Goal: Transaction & Acquisition: Purchase product/service

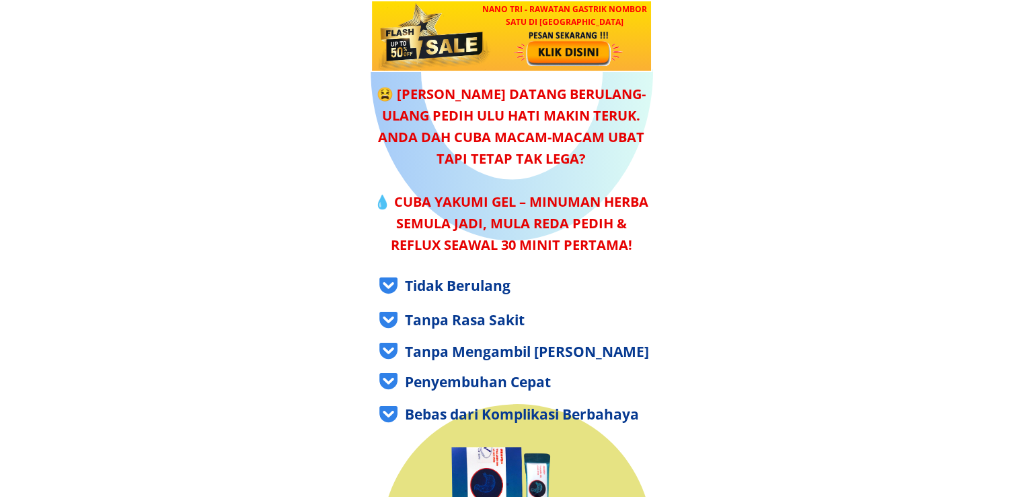
click at [568, 16] on h3 "NANO TRI - Rawatan GASTRIK Nombor Satu di [GEOGRAPHIC_DATA]" at bounding box center [564, 16] width 176 height 26
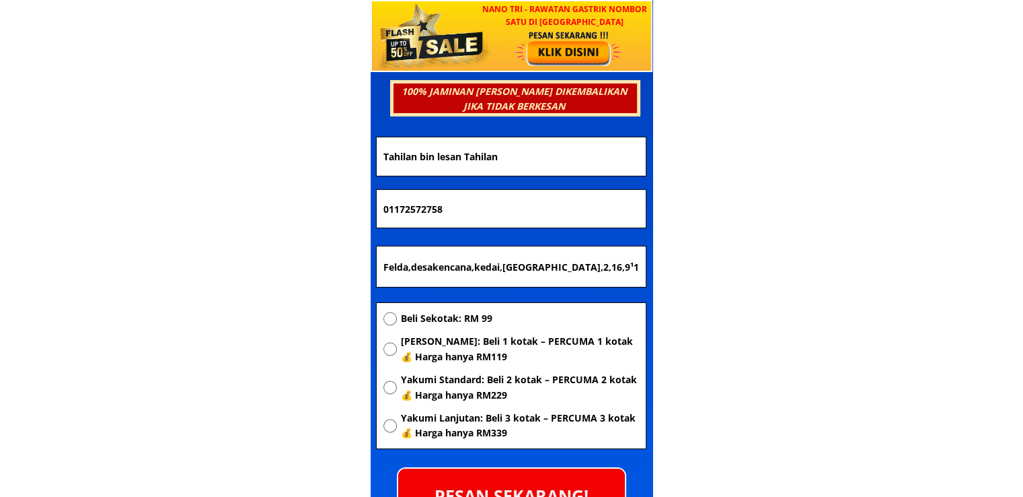
scroll to position [4715, 0]
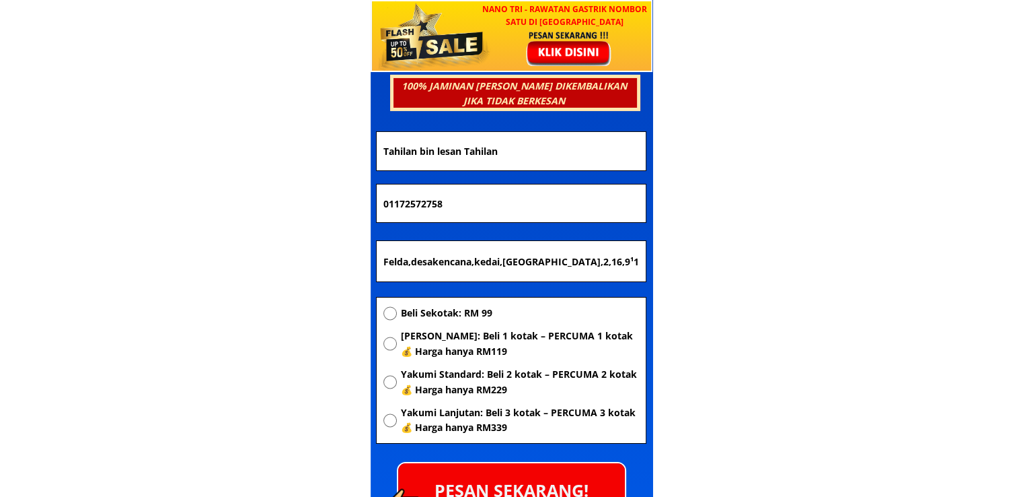
drag, startPoint x: 631, startPoint y: 261, endPoint x: 213, endPoint y: 257, distance: 418.5
paste input "336,kmpung binjai berambu. 200"
type input "336,kmpung binjai berambu. 200"
click at [434, 345] on span "[PERSON_NAME]: Beli 1 kotak – PERCUMA 1 kotak 💰 Harga hanya RM119" at bounding box center [519, 343] width 238 height 30
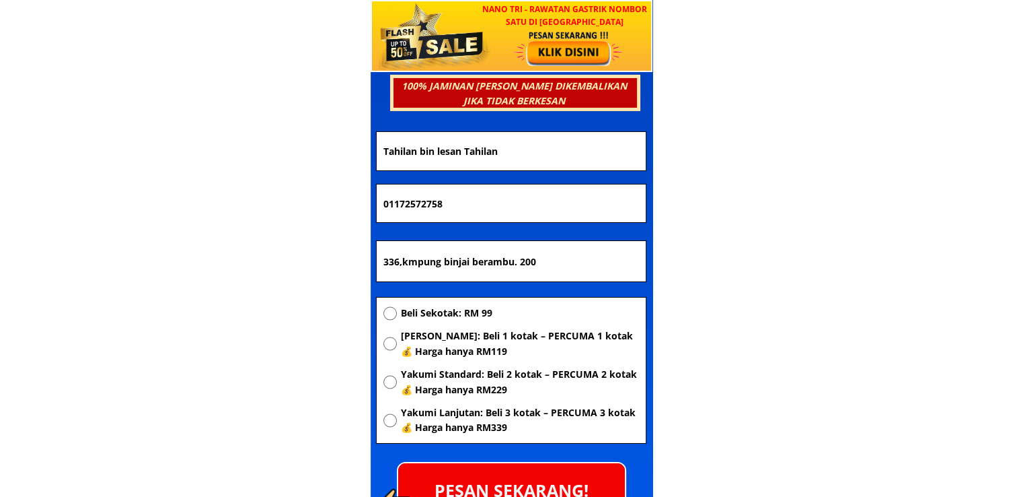
radio input "true"
drag, startPoint x: 474, startPoint y: 208, endPoint x: 264, endPoint y: 208, distance: 209.9
paste input "98638740"
type input "0198638740"
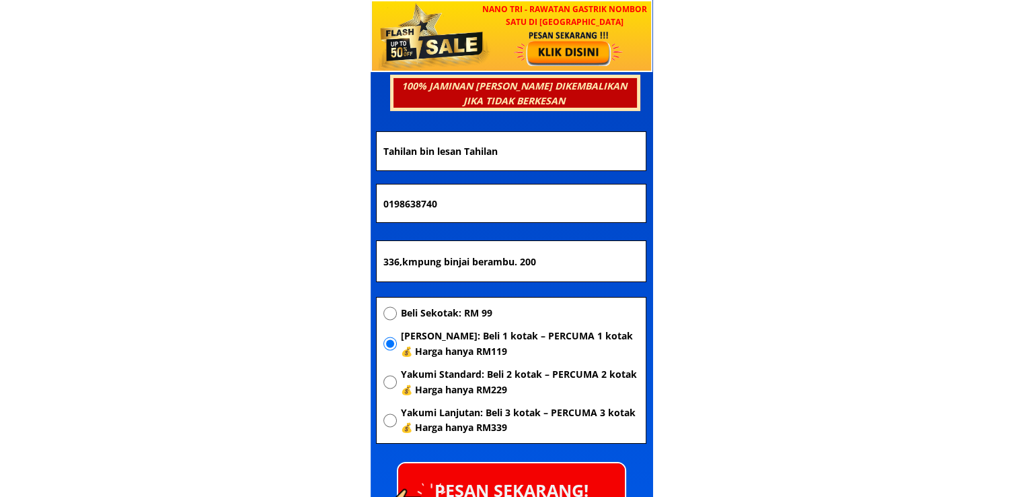
drag, startPoint x: 544, startPoint y: 147, endPoint x: 225, endPoint y: 161, distance: 319.3
paste input "[PERSON_NAME]"
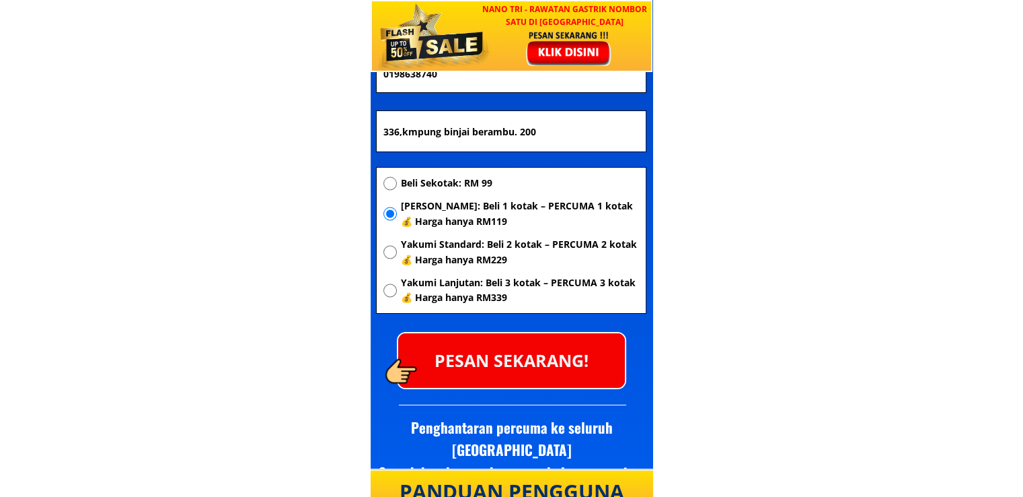
scroll to position [4849, 0]
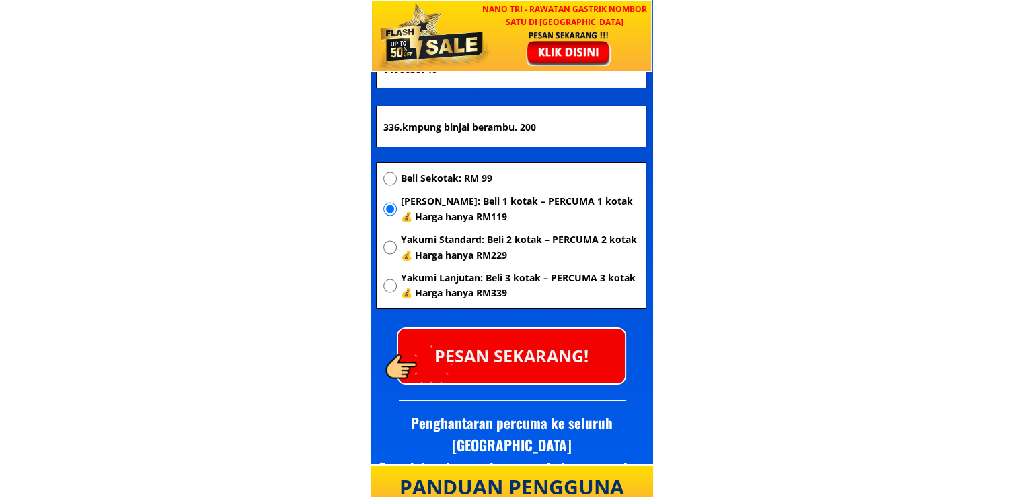
type input "[PERSON_NAME]"
click at [491, 339] on p "PESAN SEKARANG!" at bounding box center [511, 355] width 227 height 55
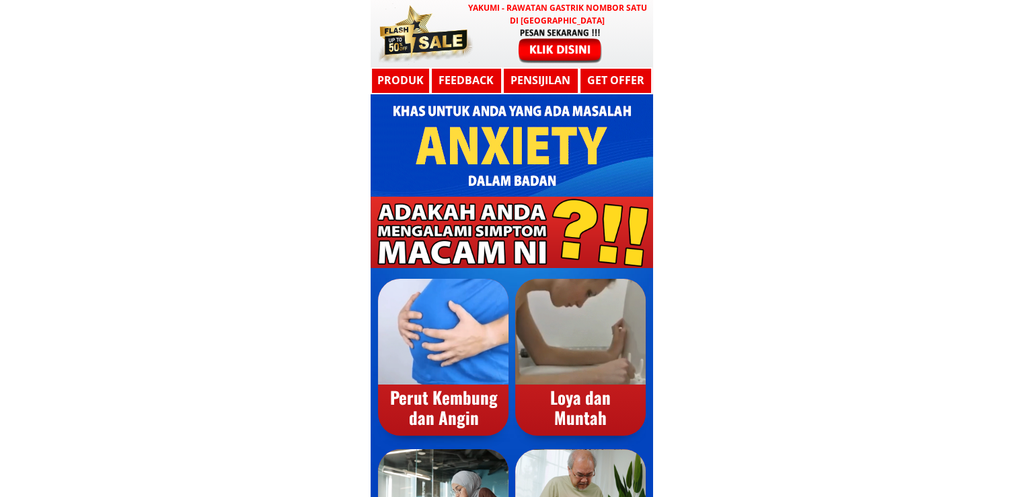
click at [550, 57] on div at bounding box center [560, 45] width 110 height 36
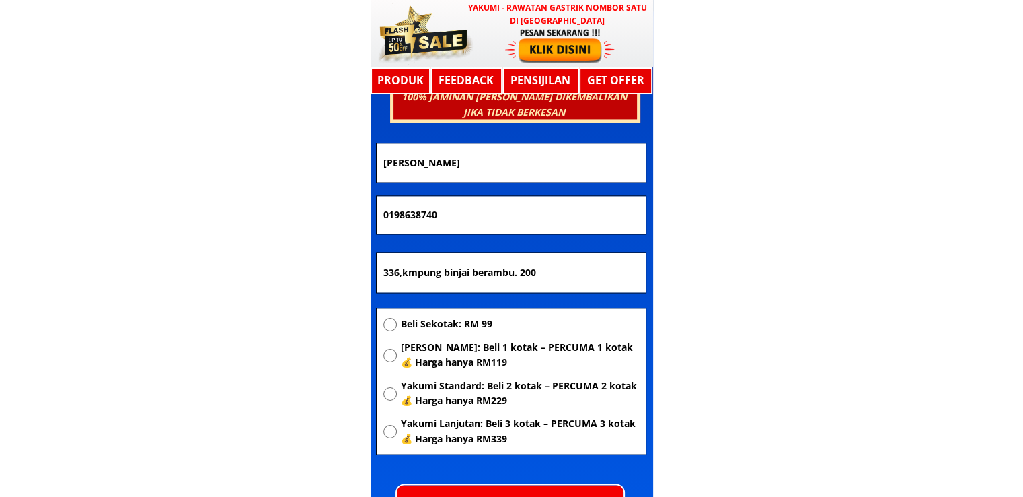
scroll to position [7205, 0]
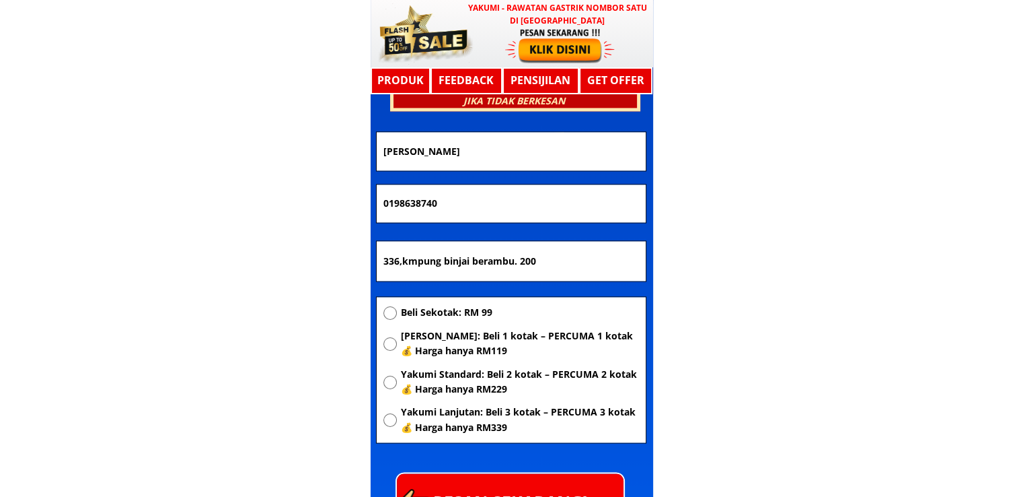
drag, startPoint x: 541, startPoint y: 151, endPoint x: 248, endPoint y: 173, distance: 293.5
paste input "ORASMAWATY BINTI"
type input "NORASMAWATY BINTI"
drag, startPoint x: 483, startPoint y: 202, endPoint x: 269, endPoint y: 215, distance: 214.4
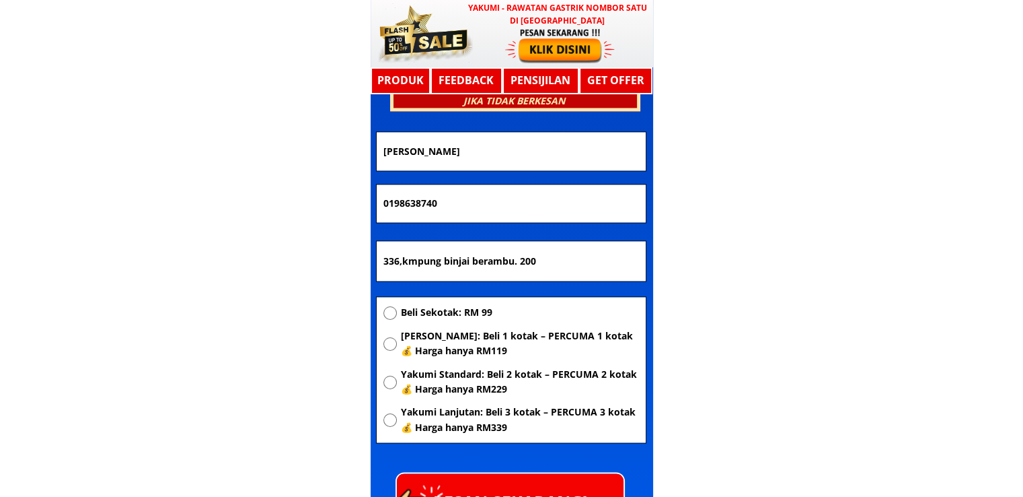
paste input "68500348"
type input "0168500348"
drag, startPoint x: 429, startPoint y: 252, endPoint x: 166, endPoint y: 259, distance: 262.5
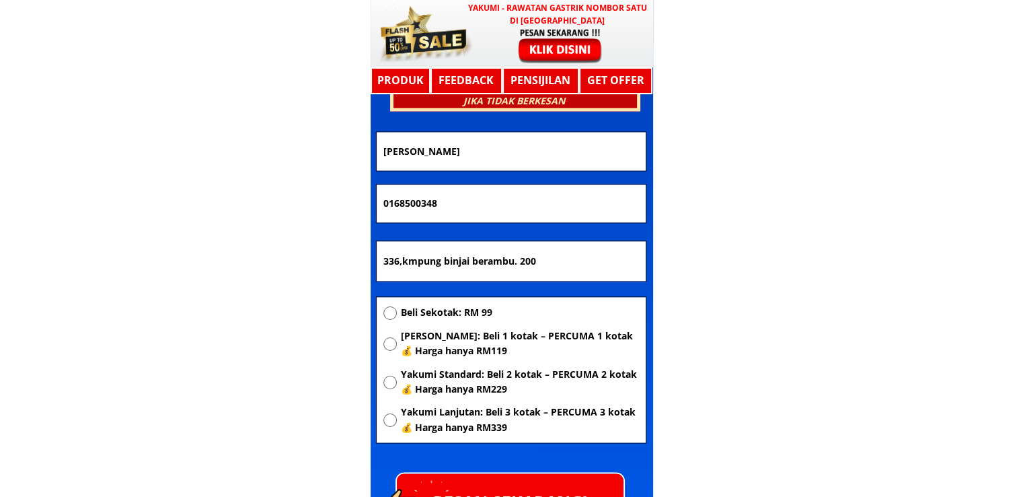
paste input "Kuching"
type input "Kuching"
click at [438, 320] on div "Beli Sekotak: RM 99 Yakumi Asas: Beli 1 kotak – PERCUMA 1 kotak 💰 Harga hanya R…" at bounding box center [512, 374] width 256 height 138
click at [447, 340] on span "[PERSON_NAME]: Beli 1 kotak – PERCUMA 1 kotak 💰 Harga hanya RM119" at bounding box center [519, 343] width 238 height 30
radio input "true"
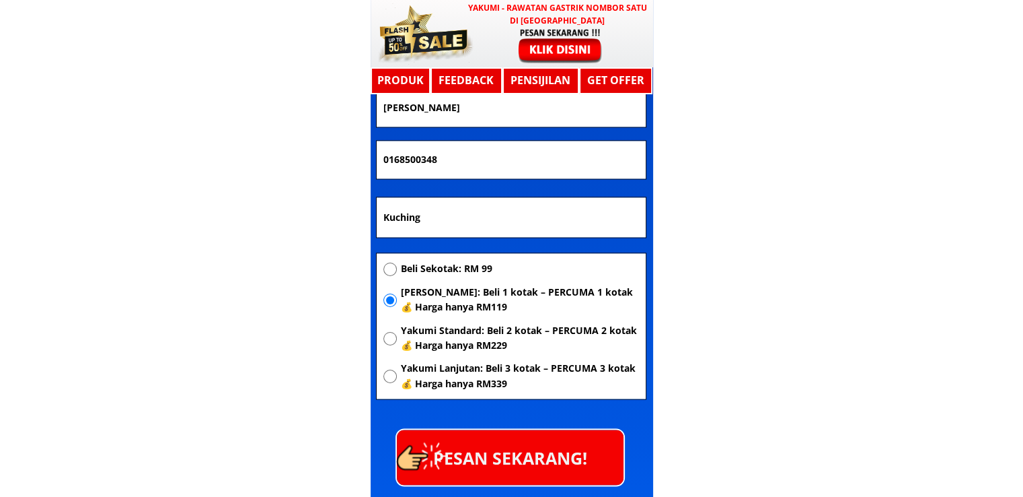
scroll to position [7272, 0]
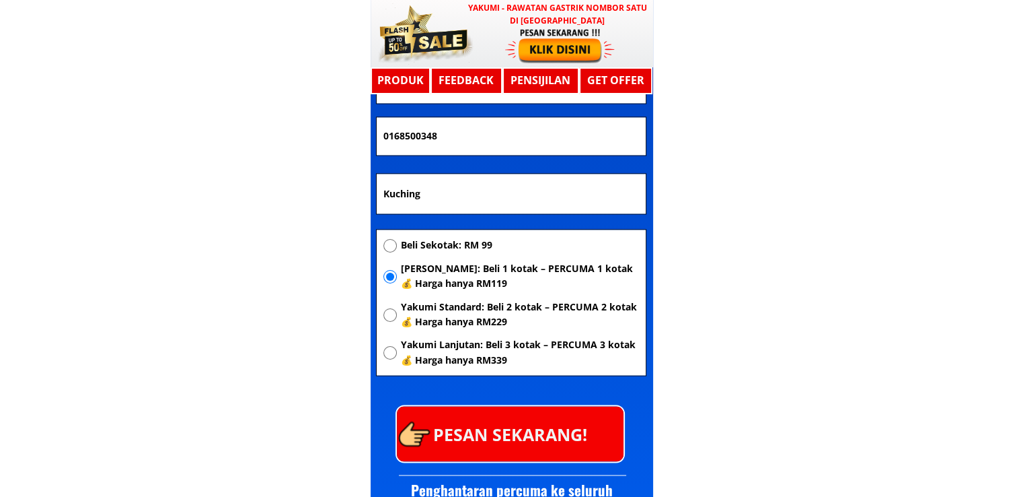
click at [542, 449] on p "PESAN SEKARANG!" at bounding box center [510, 433] width 227 height 55
